Goal: Navigation & Orientation: Find specific page/section

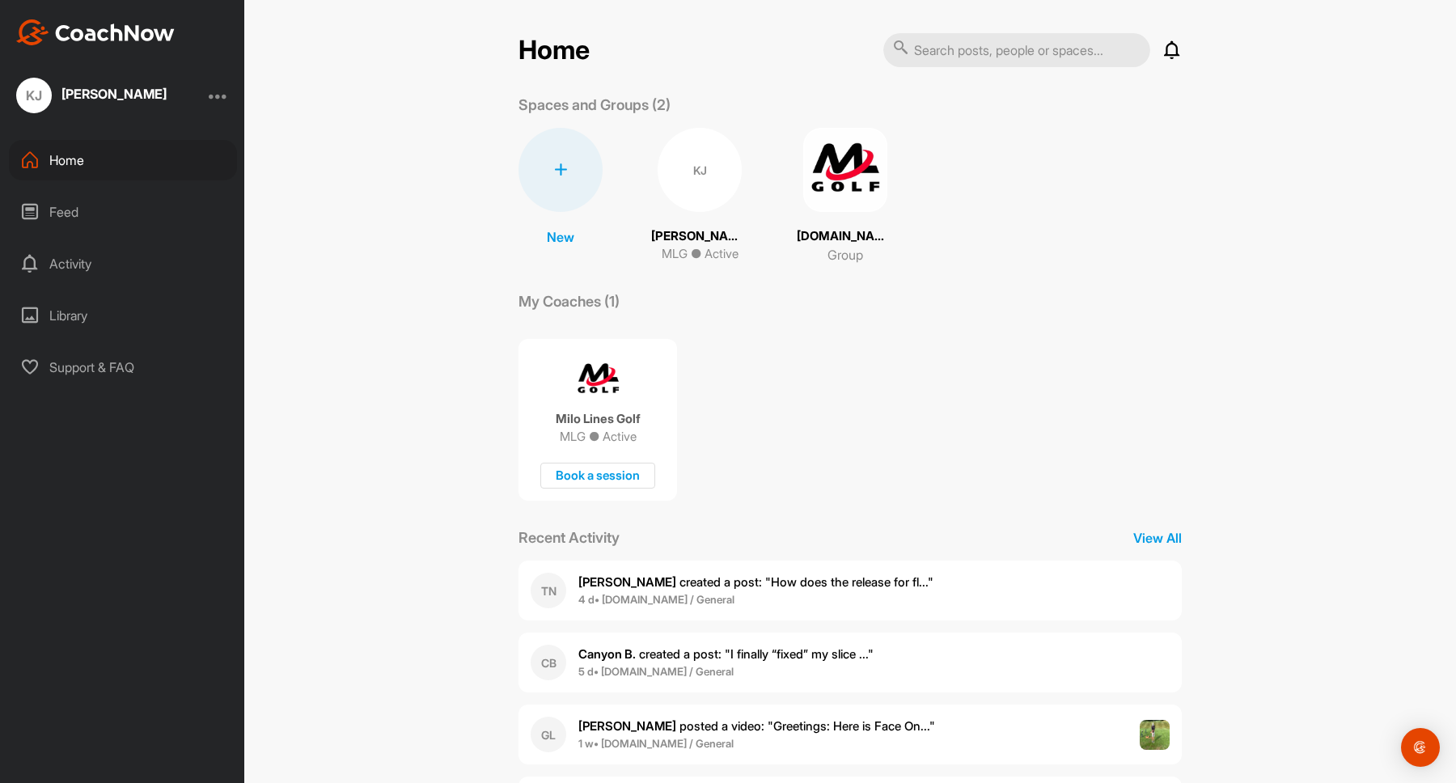
click at [700, 184] on div "KJ" at bounding box center [700, 170] width 84 height 84
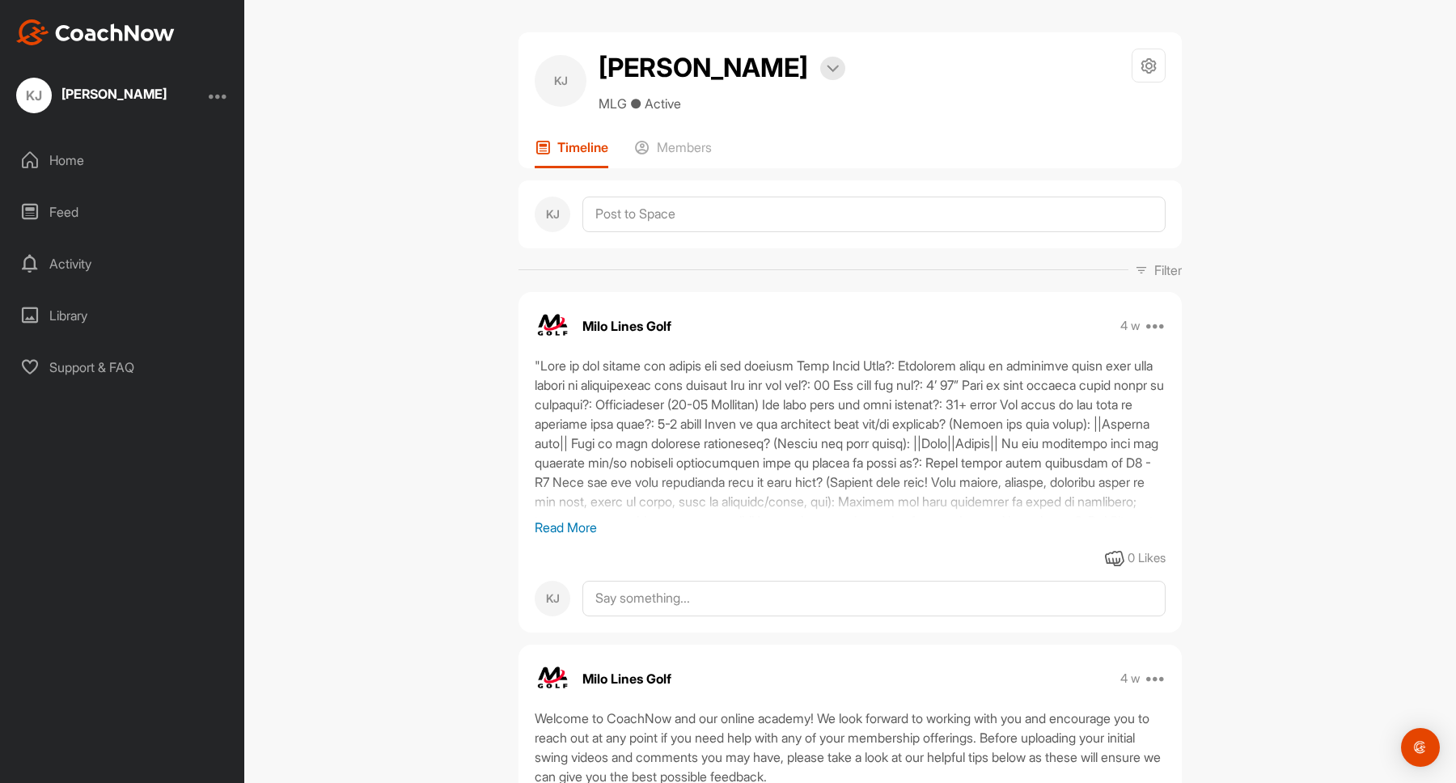
click at [101, 361] on div "Support & FAQ" at bounding box center [123, 367] width 228 height 40
click at [133, 164] on div "Home" at bounding box center [123, 160] width 228 height 40
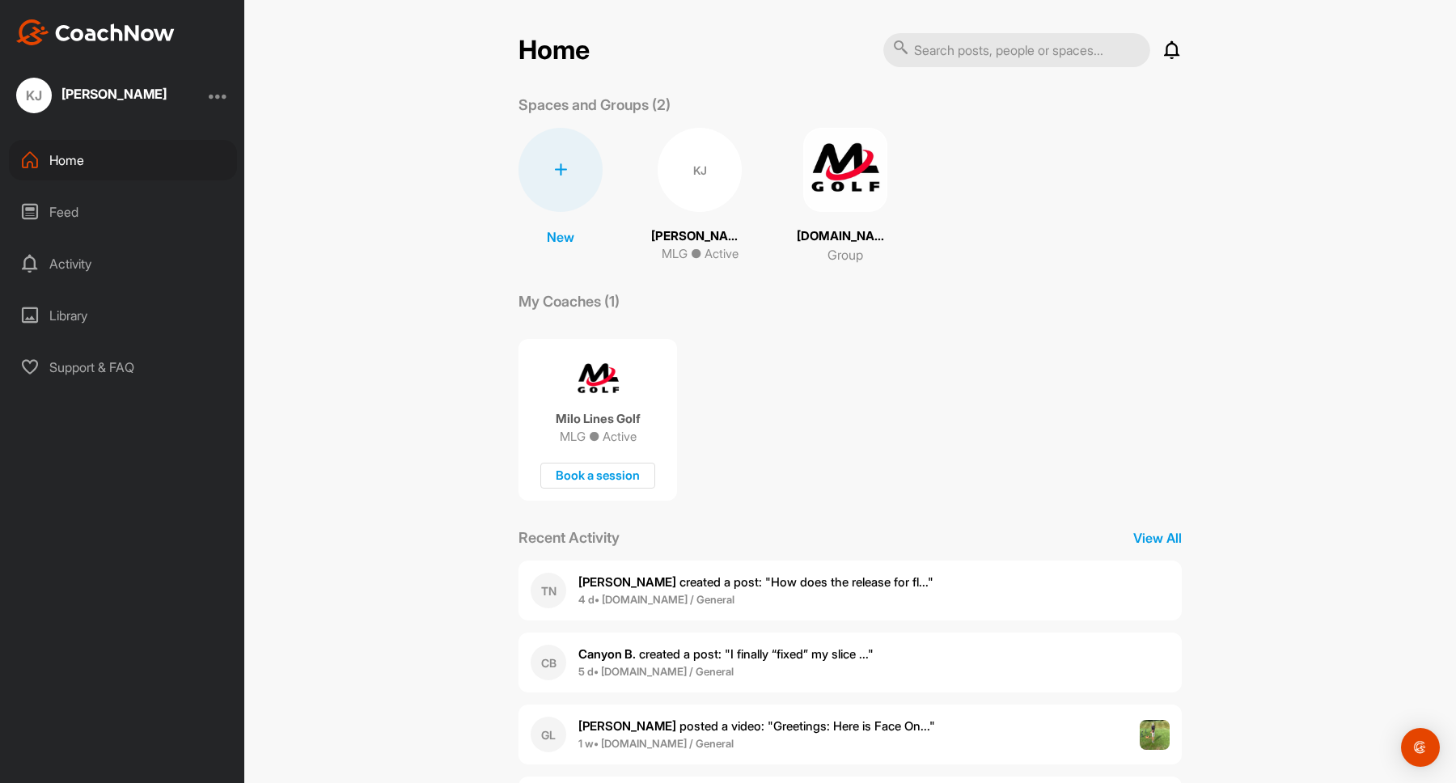
click at [70, 209] on div "Feed" at bounding box center [123, 212] width 228 height 40
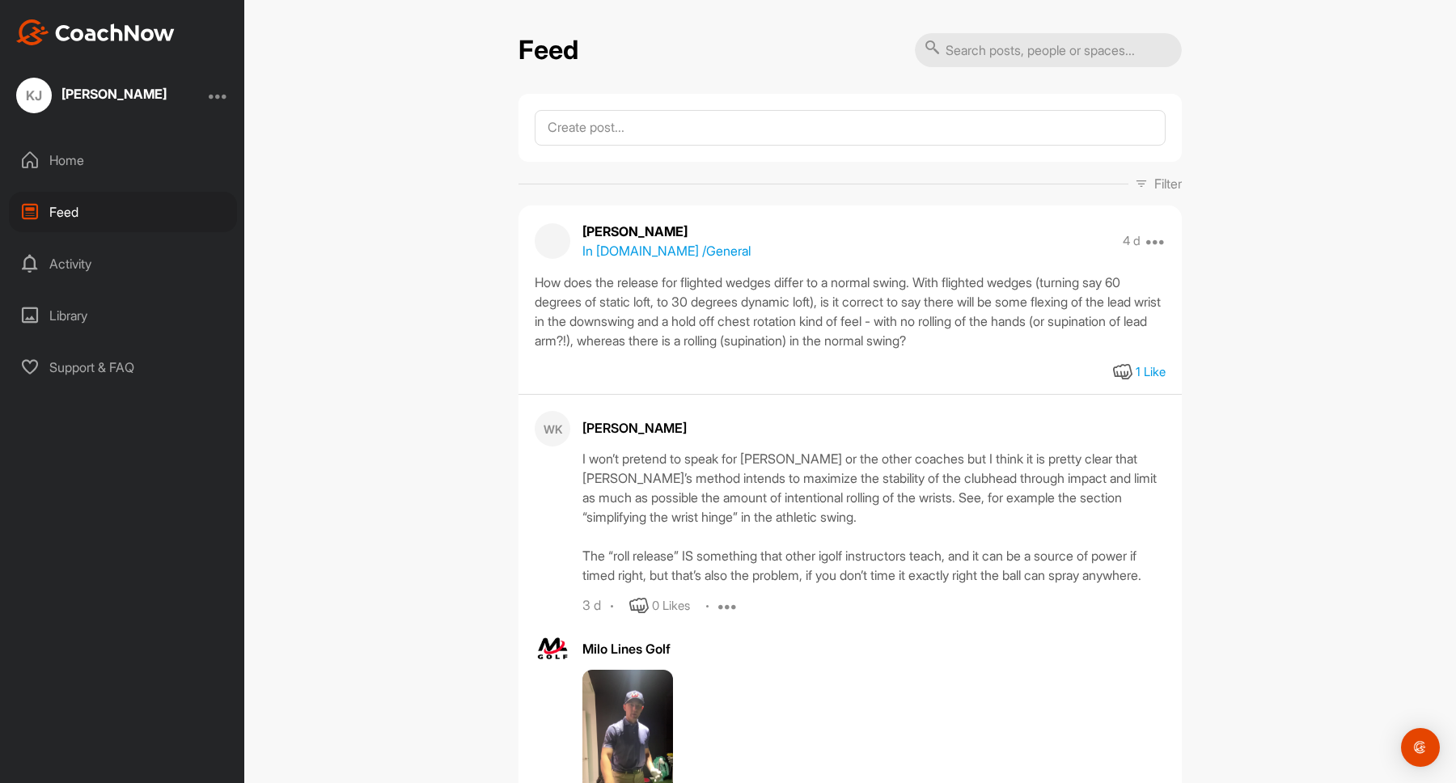
click at [142, 261] on div "Activity" at bounding box center [123, 263] width 228 height 40
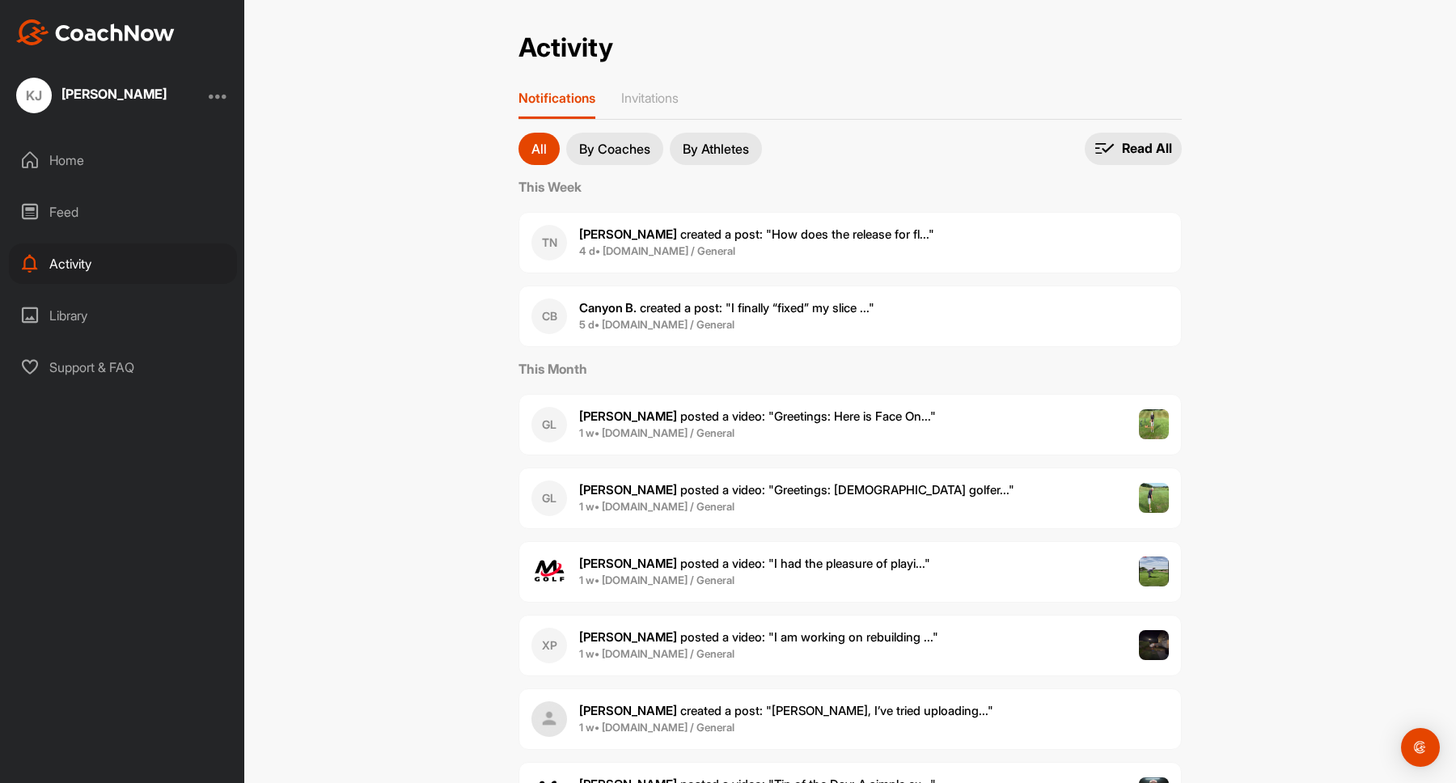
click at [100, 328] on div "Library" at bounding box center [123, 315] width 228 height 40
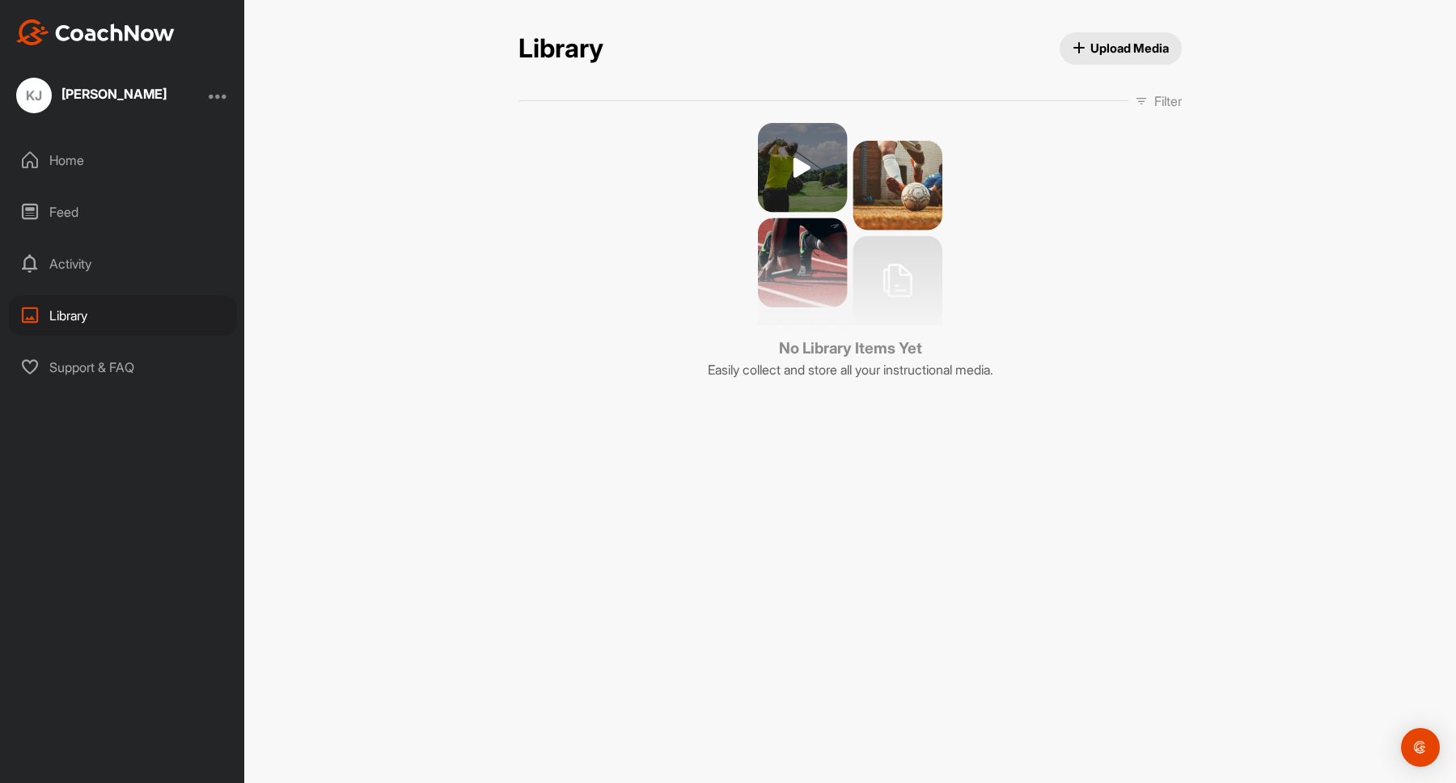
click at [101, 362] on div "Support & FAQ" at bounding box center [123, 367] width 228 height 40
click at [124, 156] on div "Home" at bounding box center [123, 160] width 228 height 40
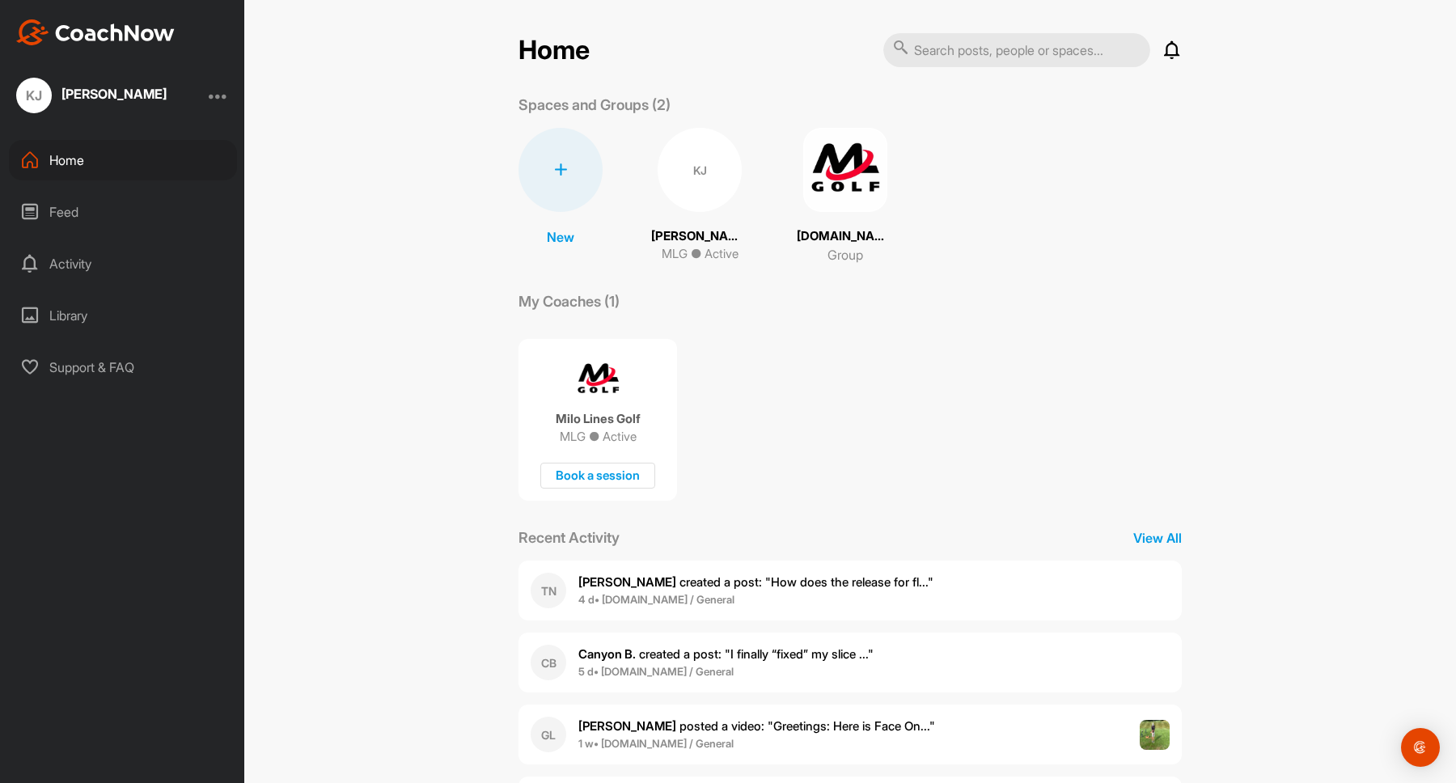
click at [130, 163] on div "Home" at bounding box center [123, 160] width 228 height 40
click at [710, 167] on div "KJ" at bounding box center [700, 170] width 84 height 84
